Goal: Information Seeking & Learning: Understand process/instructions

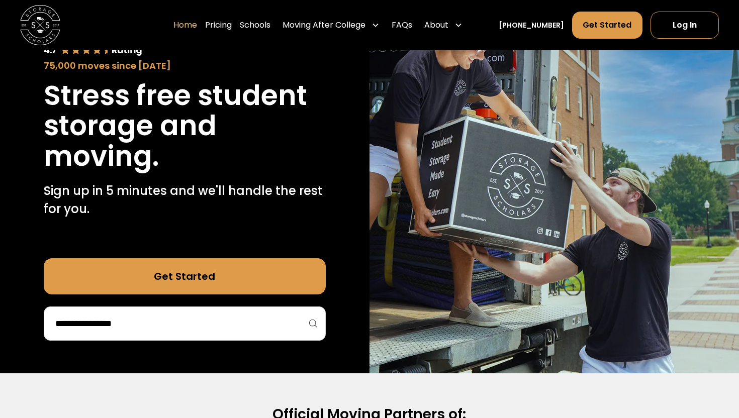
scroll to position [141, 0]
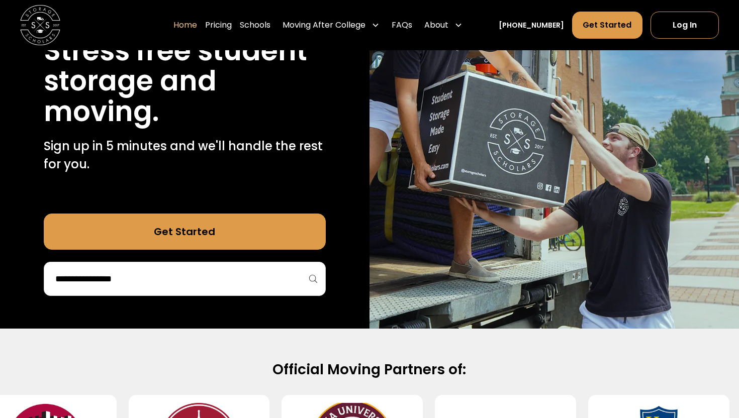
click at [246, 231] on link "Get Started" at bounding box center [185, 232] width 282 height 36
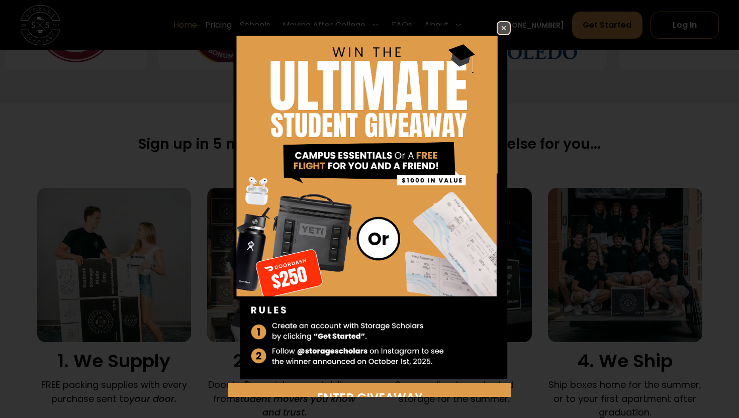
scroll to position [578, 0]
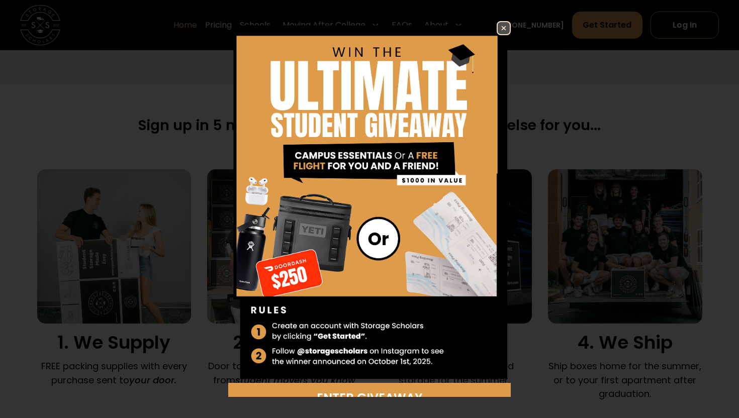
click at [502, 28] on img at bounding box center [503, 28] width 12 height 12
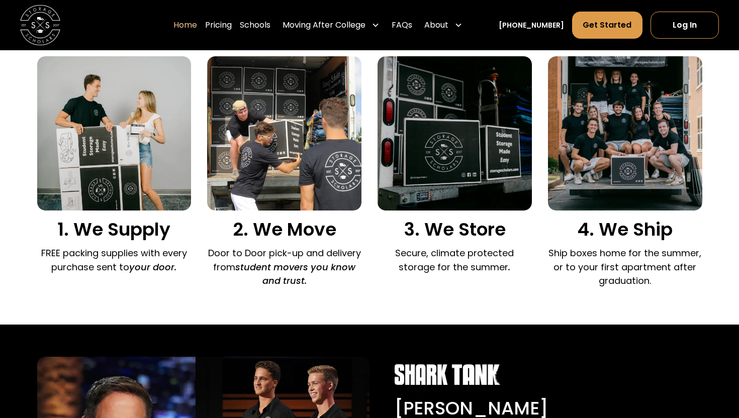
scroll to position [691, 0]
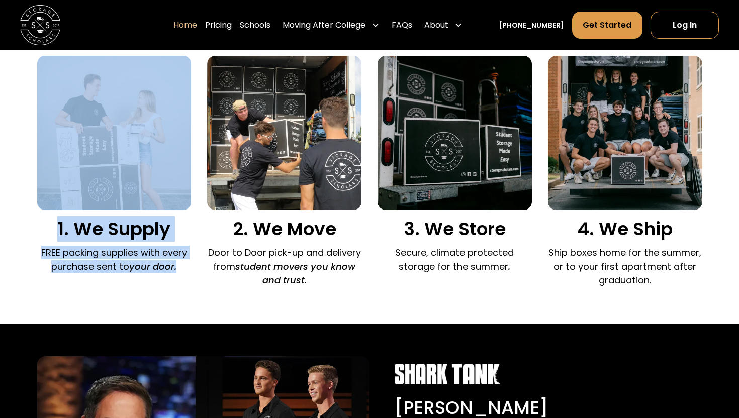
drag, startPoint x: 180, startPoint y: 263, endPoint x: 20, endPoint y: 229, distance: 163.8
click at [12, 211] on div "Sign up in 5 minutes and we'll do literally everything else for you... We provi…" at bounding box center [369, 147] width 739 height 353
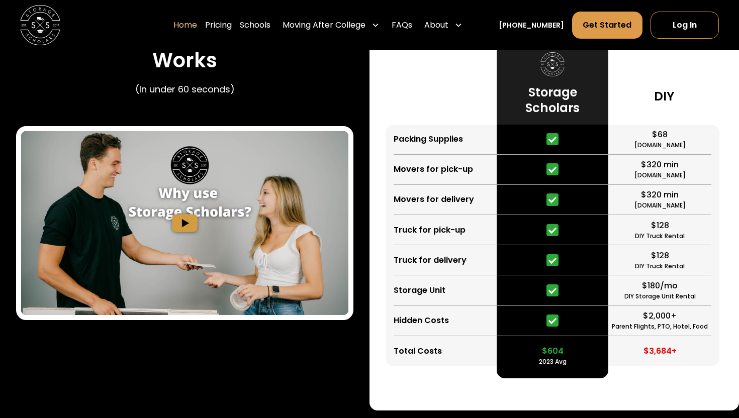
scroll to position [1864, 0]
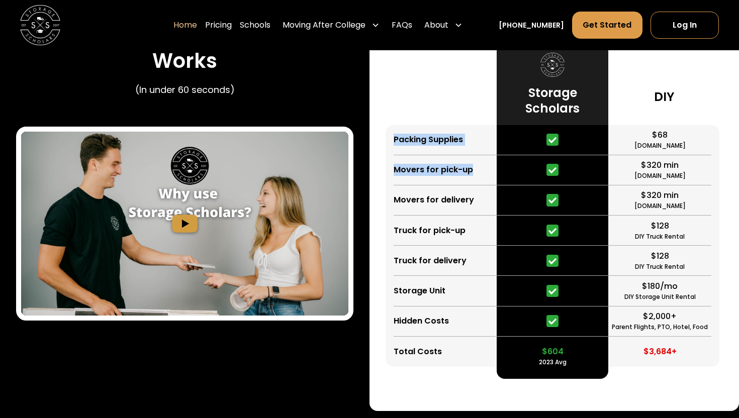
drag, startPoint x: 483, startPoint y: 170, endPoint x: 406, endPoint y: 134, distance: 84.7
click at [406, 134] on div "Packing Supplies Movers for pick-up Movers for delivery Truck for pick-up Truck…" at bounding box center [440, 246] width 111 height 242
click at [438, 218] on div "Truck for pick-up" at bounding box center [444, 231] width 103 height 30
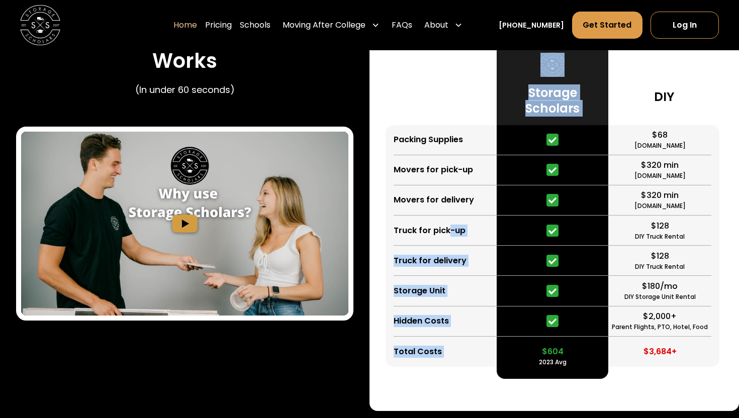
drag, startPoint x: 521, startPoint y: 201, endPoint x: 450, endPoint y: 202, distance: 70.9
click at [449, 207] on div "Packing Supplies Movers for pick-up Movers for delivery Truck for pick-up Truck…" at bounding box center [553, 211] width 337 height 335
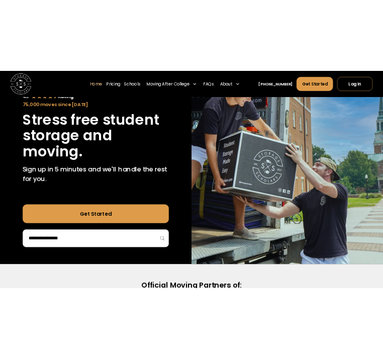
scroll to position [0, 0]
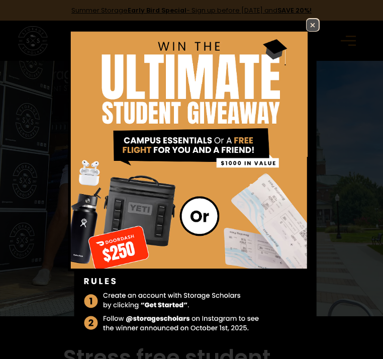
click at [311, 25] on img at bounding box center [312, 25] width 12 height 12
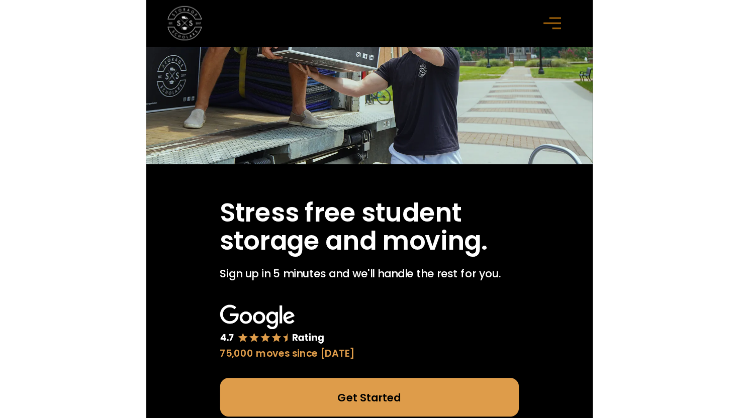
scroll to position [196, 0]
